Goal: Task Accomplishment & Management: Complete application form

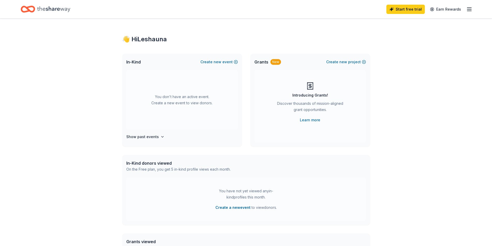
click at [51, 8] on icon "Home" at bounding box center [53, 9] width 33 height 6
click at [217, 62] on span "new" at bounding box center [218, 62] width 8 height 6
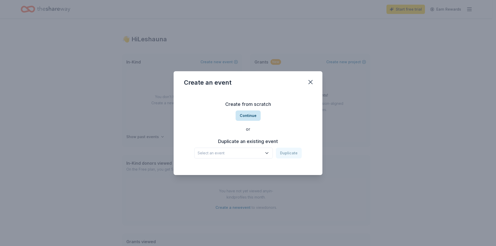
click at [249, 118] on button "Continue" at bounding box center [248, 116] width 25 height 10
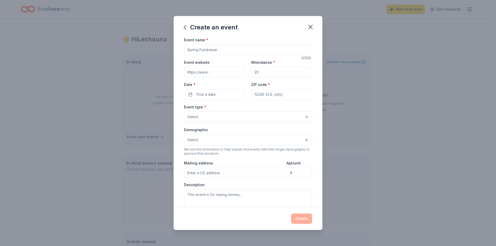
click at [197, 50] on input "Event name *" at bounding box center [248, 50] width 128 height 10
type input "s"
type input "Soft Opening"
click at [265, 72] on input "Attendance *" at bounding box center [281, 72] width 61 height 10
type input "50"
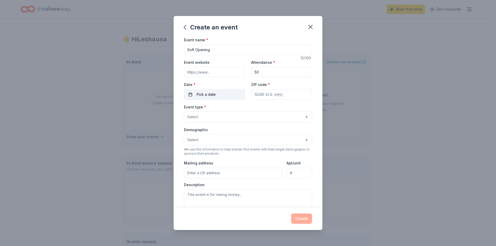
click at [212, 94] on span "Pick a date" at bounding box center [206, 94] width 19 height 6
click at [203, 150] on button "14" at bounding box center [204, 150] width 9 height 9
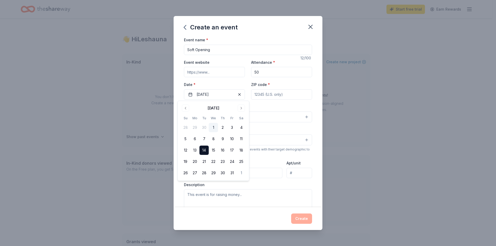
click at [275, 94] on input "ZIP code *" at bounding box center [281, 94] width 61 height 10
type input "94703"
type input "[STREET_ADDRESS][PERSON_NAME]"
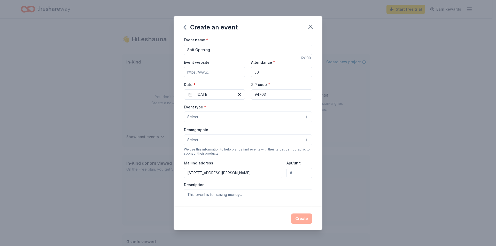
click at [217, 114] on button "Select" at bounding box center [248, 117] width 128 height 11
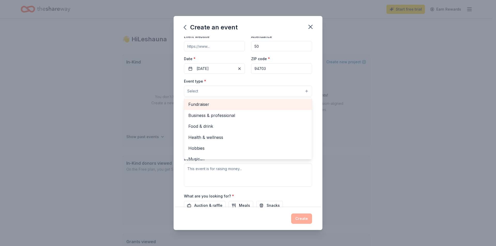
click at [206, 104] on span "Fundraiser" at bounding box center [247, 104] width 119 height 7
click at [226, 105] on span "Business & professional" at bounding box center [247, 105] width 119 height 7
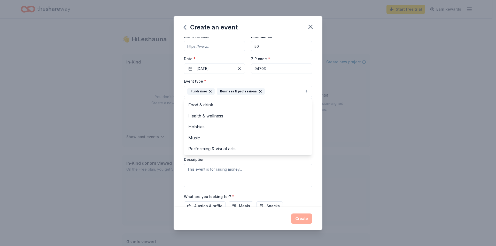
click at [314, 132] on div "Event name * Soft Opening 12 /100 Event website Attendance * 50 Date * [DATE] Z…" at bounding box center [248, 122] width 149 height 171
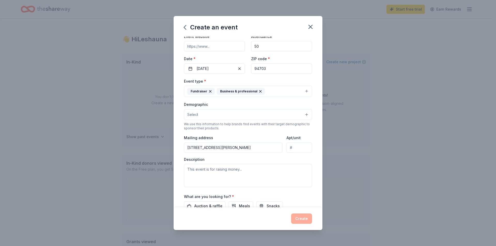
click at [302, 115] on button "Select" at bounding box center [248, 114] width 128 height 11
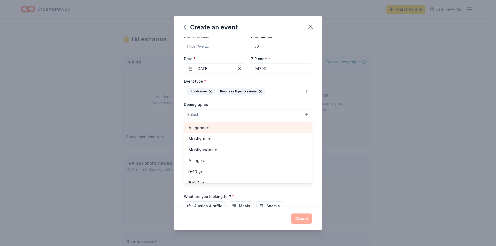
click at [213, 128] on span "All genders" at bounding box center [247, 128] width 119 height 7
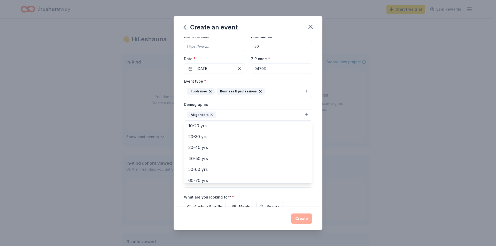
scroll to position [52, 0]
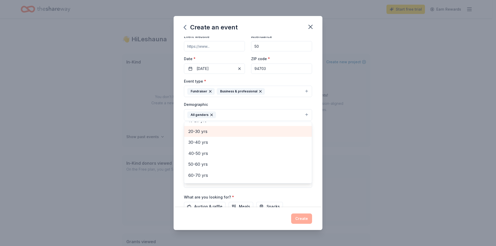
click at [207, 133] on span "20-30 yrs" at bounding box center [247, 131] width 119 height 7
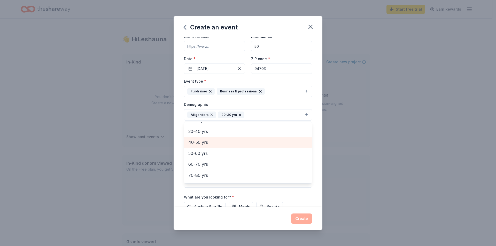
click at [209, 143] on span "40-50 yrs" at bounding box center [247, 142] width 119 height 7
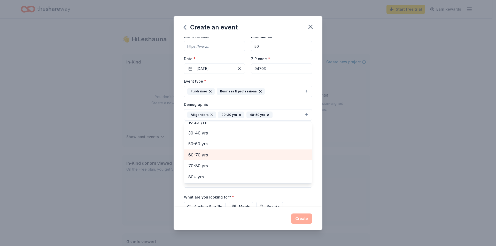
click at [208, 156] on span "60-70 yrs" at bounding box center [247, 155] width 119 height 7
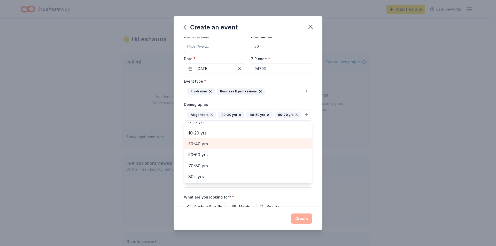
scroll to position [39, 0]
click at [316, 173] on div "Event name * Soft Opening 12 /100 Event website Attendance * 50 Date * [DATE] Z…" at bounding box center [248, 122] width 149 height 171
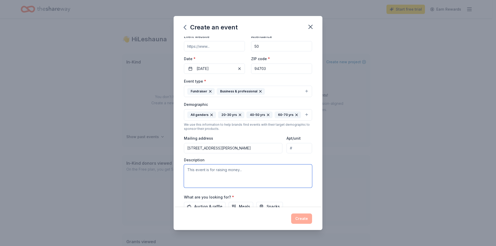
click at [197, 181] on textarea at bounding box center [248, 176] width 128 height 23
paste textarea "We are excited to welcome the community to the soft opening of the Berkeley Dro…"
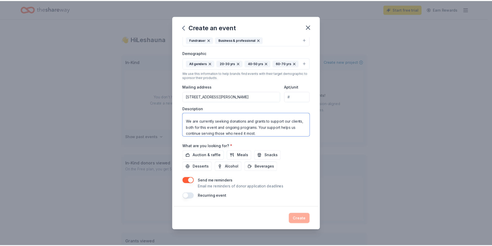
scroll to position [86, 0]
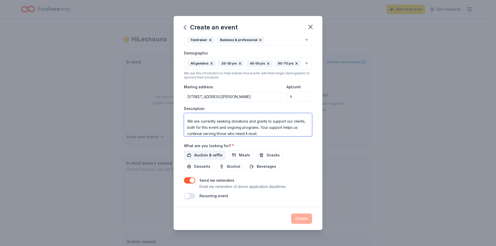
type textarea "We are excited to welcome the community to the soft opening of the Berkeley Dro…"
click at [209, 156] on span "Auction & raffle" at bounding box center [208, 155] width 28 height 6
click at [235, 155] on button "Meals" at bounding box center [241, 155] width 25 height 9
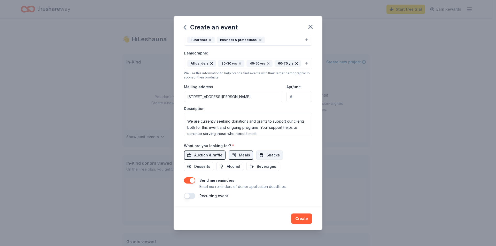
click at [267, 154] on span "Snacks" at bounding box center [273, 155] width 13 height 6
click at [202, 166] on span "Desserts" at bounding box center [202, 167] width 16 height 6
drag, startPoint x: 228, startPoint y: 166, endPoint x: 259, endPoint y: 168, distance: 31.1
click at [229, 166] on span "Alcohol" at bounding box center [233, 167] width 13 height 6
click at [264, 167] on span "Beverages" at bounding box center [266, 167] width 19 height 6
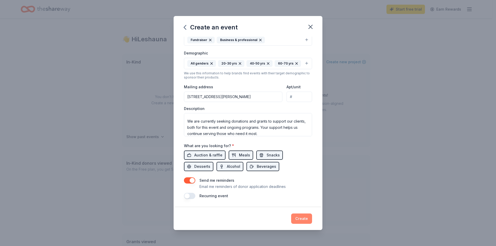
click at [305, 220] on button "Create" at bounding box center [301, 219] width 21 height 10
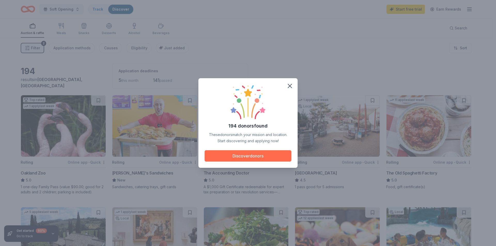
click at [241, 153] on button "Discover donors" at bounding box center [248, 155] width 87 height 11
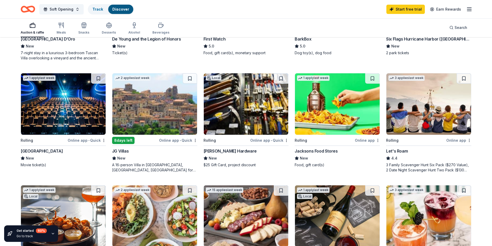
scroll to position [169, 0]
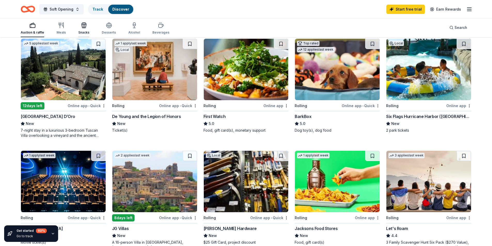
click at [84, 26] on icon "button" at bounding box center [84, 25] width 6 height 6
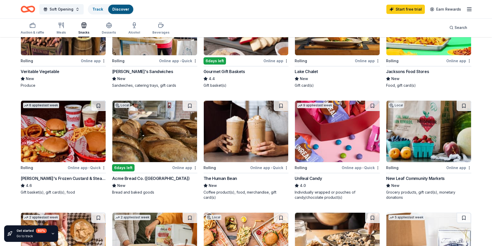
scroll to position [103, 0]
